Goal: Check status: Check status

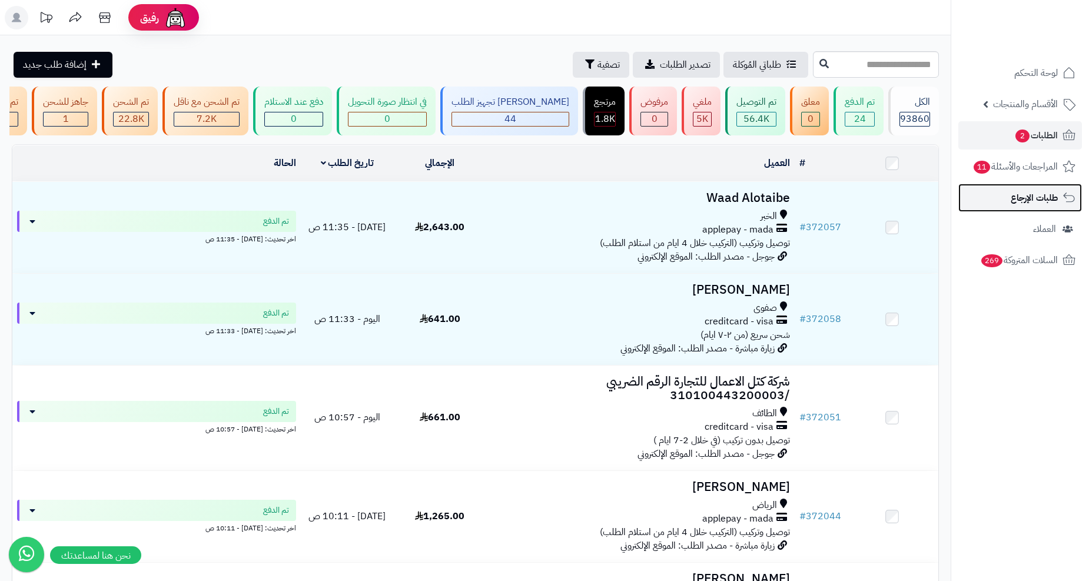
click at [1025, 204] on span "طلبات الإرجاع" at bounding box center [1034, 198] width 47 height 16
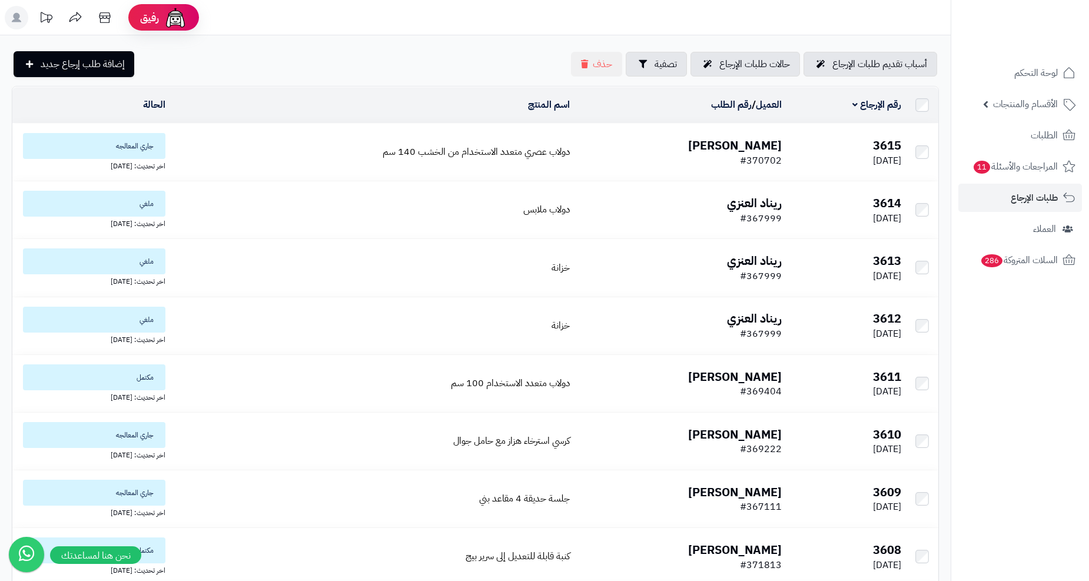
click at [721, 147] on b "[PERSON_NAME]" at bounding box center [735, 146] width 94 height 18
click at [1033, 131] on span "الطلبات" at bounding box center [1044, 135] width 27 height 16
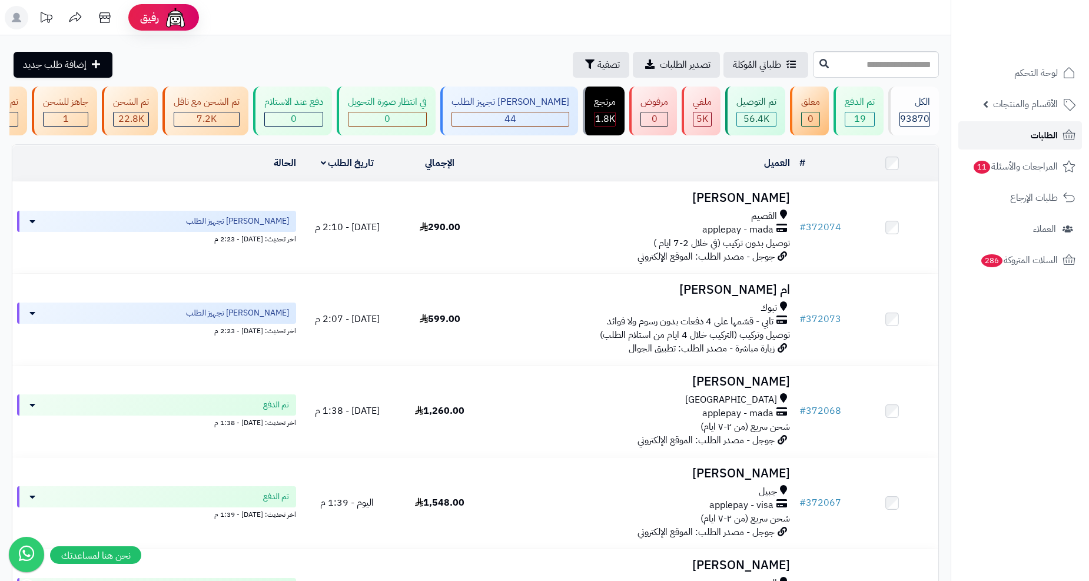
click at [1051, 139] on span "الطلبات" at bounding box center [1044, 135] width 27 height 16
